Goal: Task Accomplishment & Management: Use online tool/utility

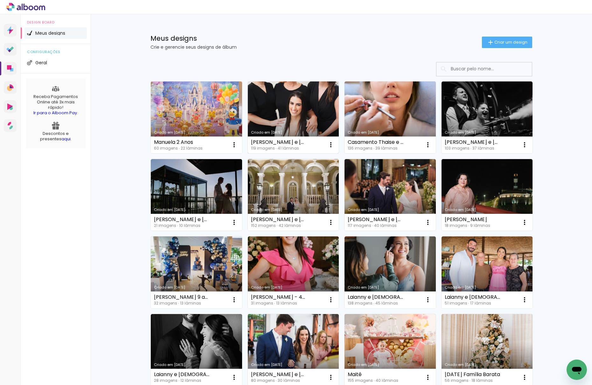
click at [287, 122] on link "Criado em [DATE]" at bounding box center [293, 117] width 91 height 72
